Goal: Task Accomplishment & Management: Use online tool/utility

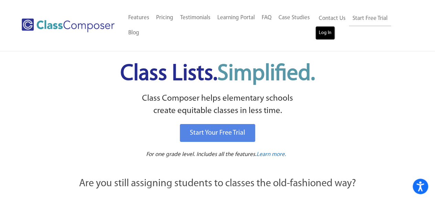
click at [326, 30] on link "Log In" at bounding box center [325, 33] width 20 height 14
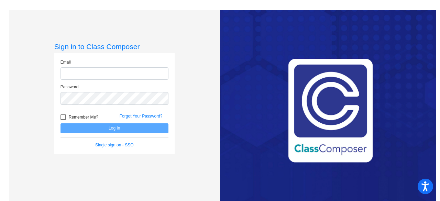
click at [123, 79] on input "email" at bounding box center [114, 73] width 108 height 13
type input "carterm@fowlervilleschools.org"
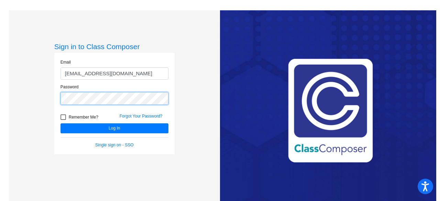
click at [60, 123] on button "Log In" at bounding box center [114, 128] width 108 height 10
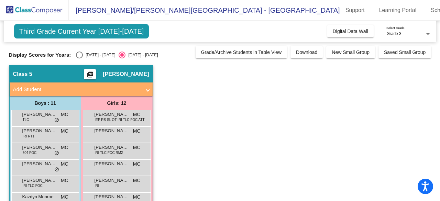
click at [81, 56] on div "Select an option" at bounding box center [79, 55] width 7 height 7
click at [79, 58] on input "2024 - 2025" at bounding box center [79, 58] width 0 height 0
radio input "true"
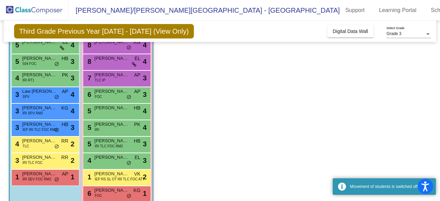
scroll to position [107, 0]
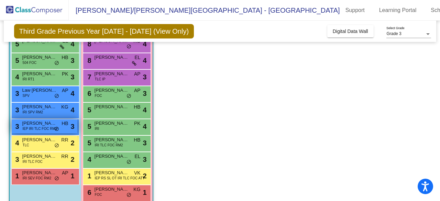
click at [37, 131] on span "IEP IRI TLC FOC RM3" at bounding box center [40, 128] width 35 height 5
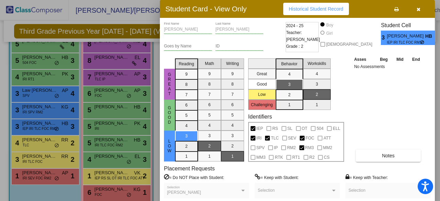
click at [419, 7] on span "button" at bounding box center [418, 8] width 4 height 5
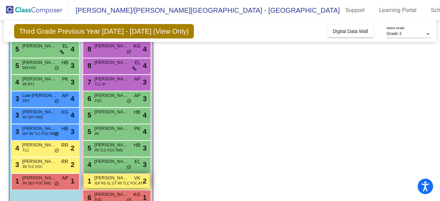
scroll to position [118, 0]
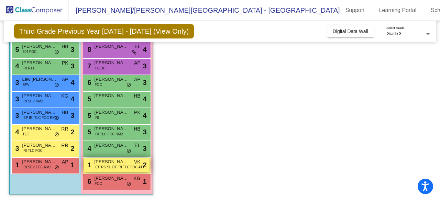
click at [118, 167] on span "IEP RS SL OT IRI TLC FOC ATT" at bounding box center [120, 167] width 50 height 5
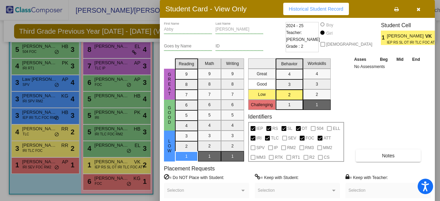
click at [419, 11] on icon "button" at bounding box center [418, 9] width 4 height 5
